Goal: Information Seeking & Learning: Learn about a topic

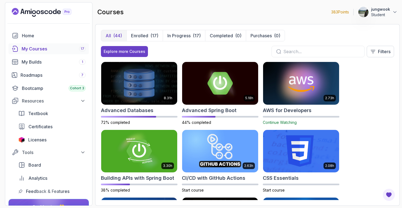
scroll to position [880, 0]
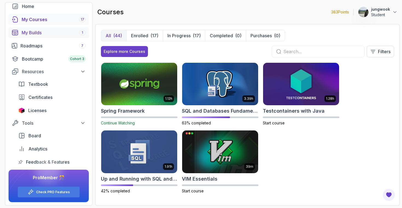
click at [54, 31] on div "My Builds 1" at bounding box center [54, 32] width 64 height 7
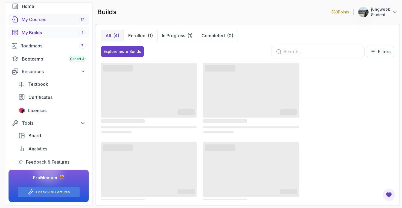
click at [55, 20] on div "My Courses 17" at bounding box center [54, 19] width 64 height 7
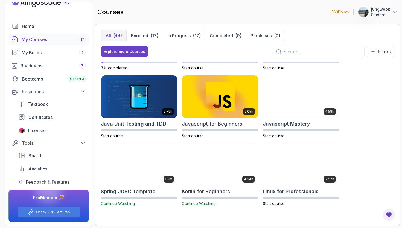
scroll to position [526, 0]
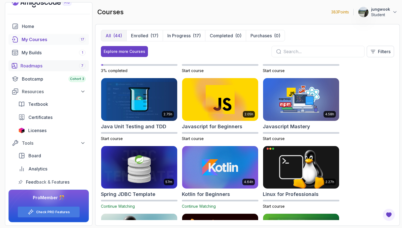
click at [42, 67] on div "Roadmaps 7" at bounding box center [53, 65] width 65 height 7
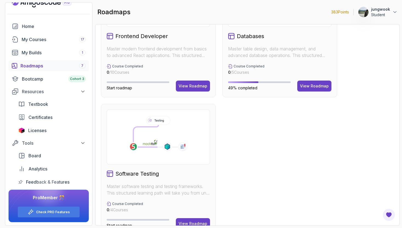
scroll to position [353, 0]
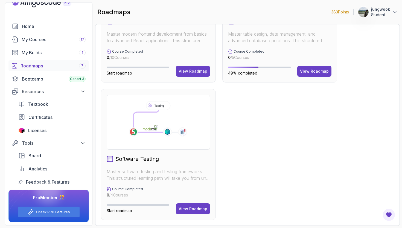
click at [184, 207] on div "Software Testing Master software testing and testing frameworks. This structure…" at bounding box center [158, 154] width 115 height 131
click at [191, 207] on div "View Roadmap" at bounding box center [193, 208] width 29 height 5
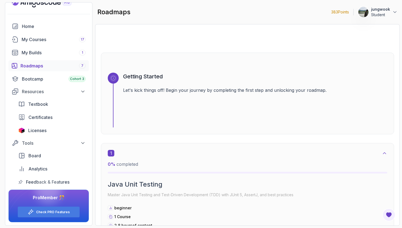
scroll to position [110, 0]
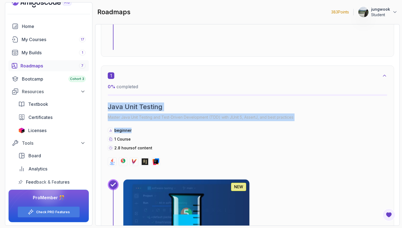
drag, startPoint x: 149, startPoint y: 85, endPoint x: 164, endPoint y: 135, distance: 52.2
click at [164, 135] on div "1 0 % completed Java Unit Testing Master Java Unit Testing and Test-Driven Deve…" at bounding box center [248, 119] width 280 height 94
click at [164, 135] on div "beginner 1 Course 2.8 hours of content" at bounding box center [248, 139] width 280 height 23
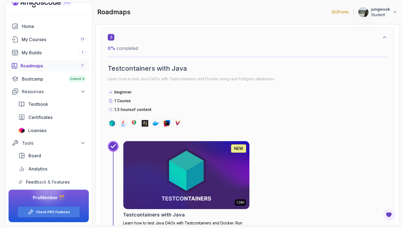
scroll to position [703, 0]
